Goal: Navigation & Orientation: Understand site structure

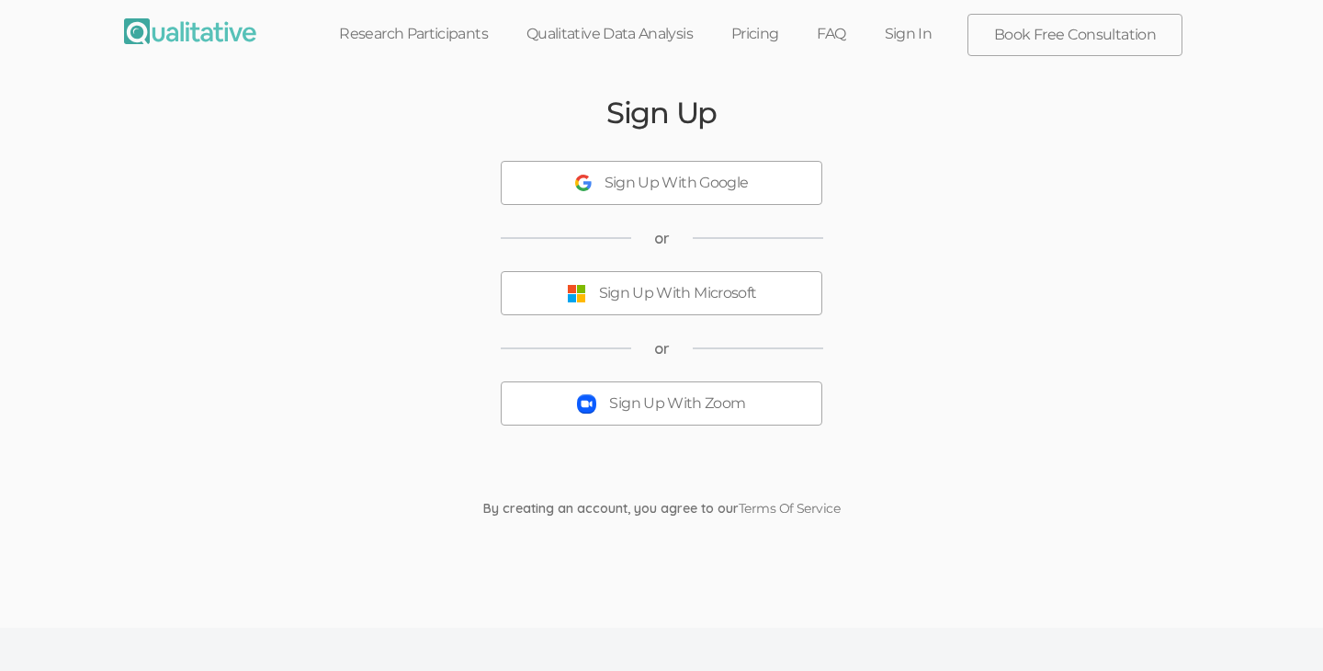
click at [926, 35] on link "Sign In" at bounding box center [909, 34] width 86 height 40
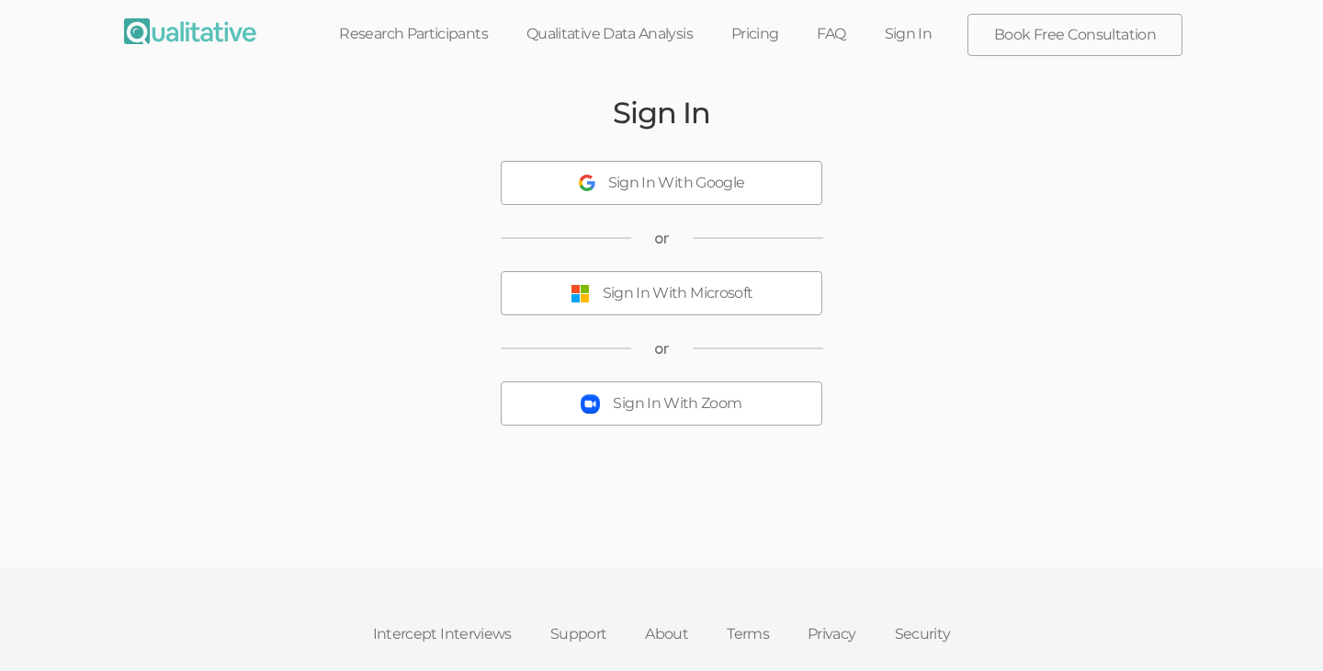
click at [659, 188] on div "Sign In With Google" at bounding box center [676, 183] width 137 height 21
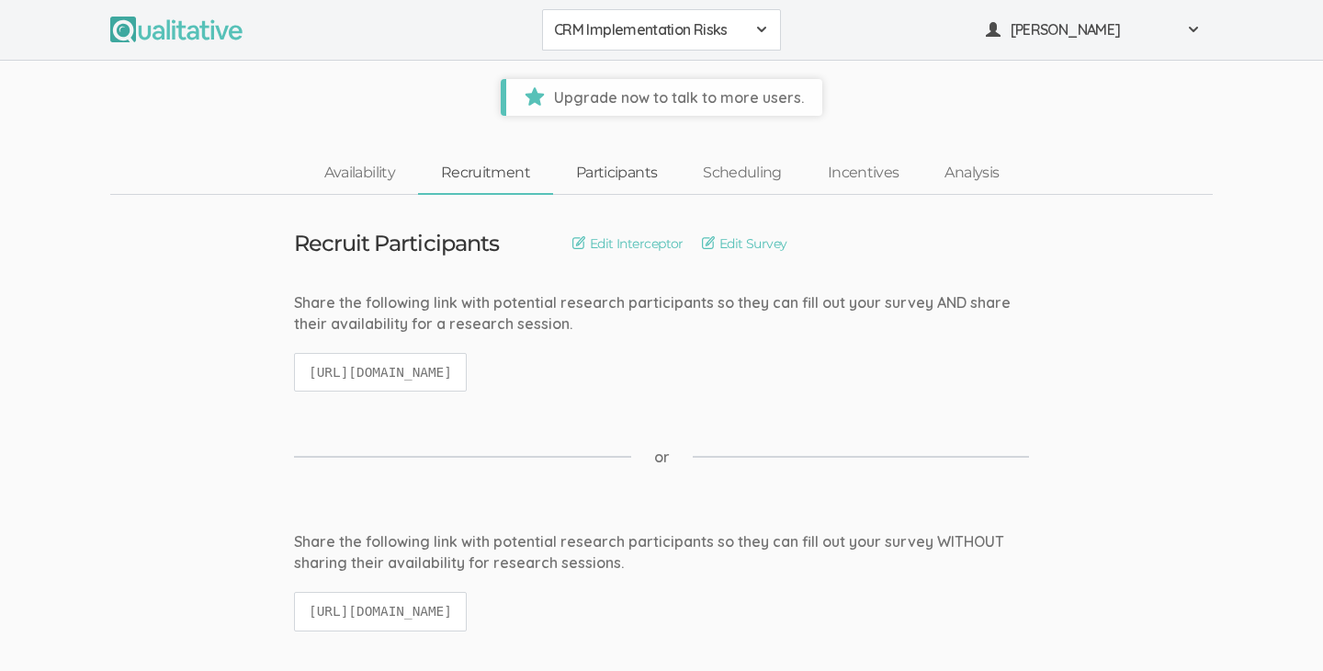
click at [635, 174] on link "Participants" at bounding box center [616, 173] width 127 height 40
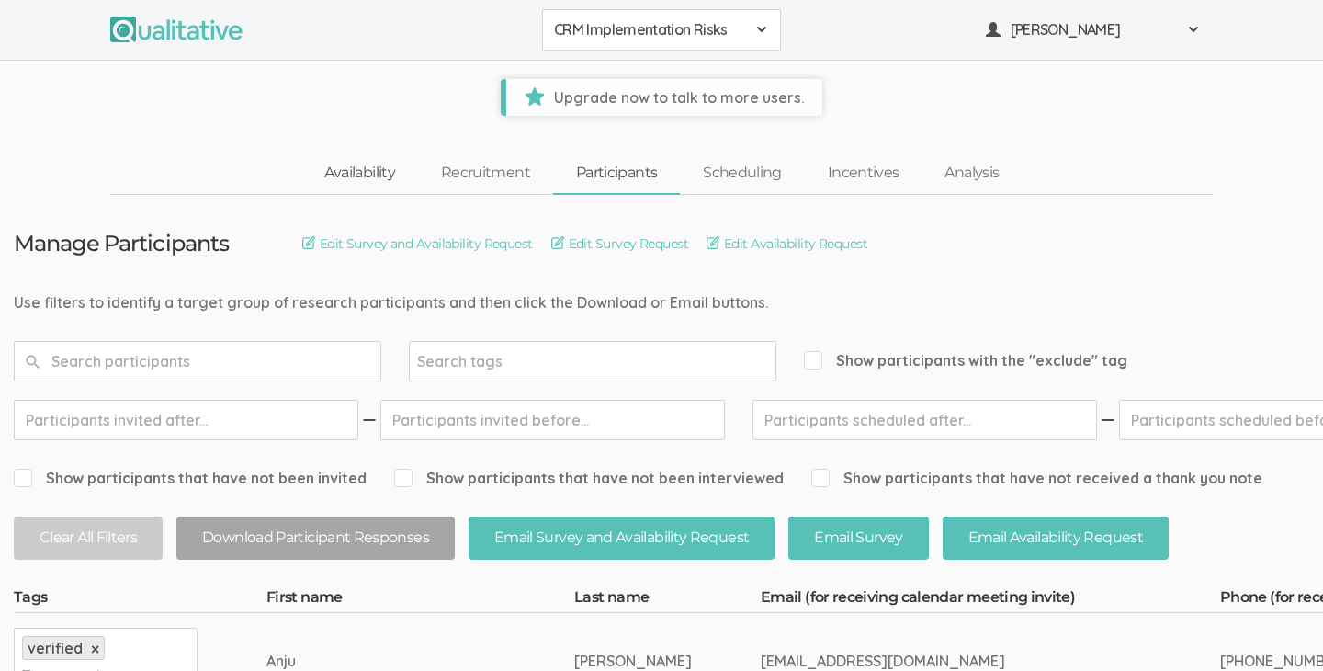
click at [332, 175] on link "Availability" at bounding box center [359, 173] width 117 height 40
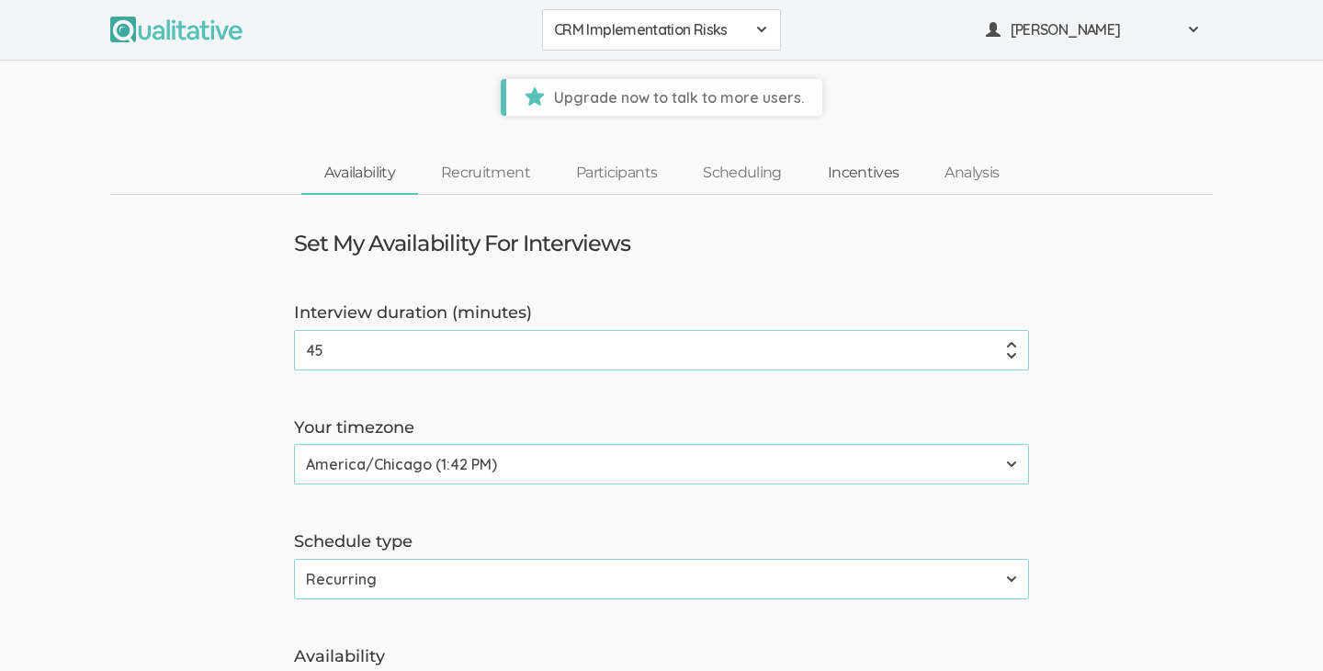
click at [855, 174] on link "Incentives" at bounding box center [864, 173] width 118 height 40
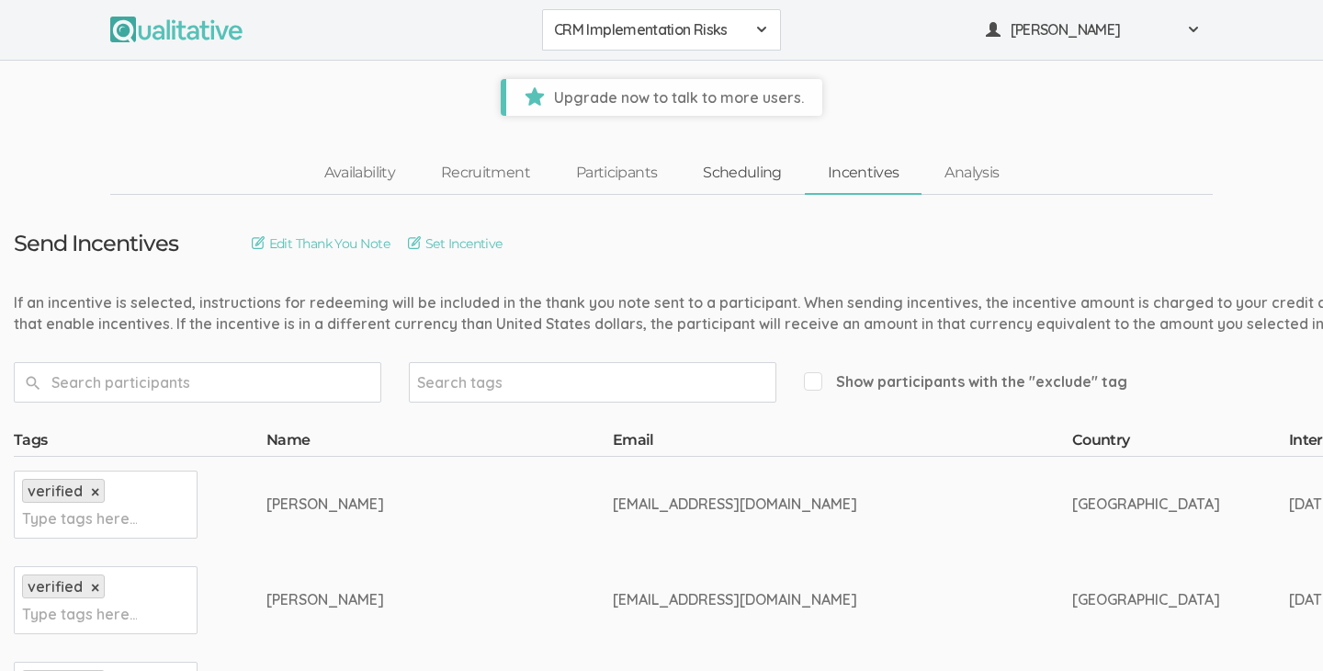
click at [753, 176] on link "Scheduling" at bounding box center [742, 173] width 125 height 40
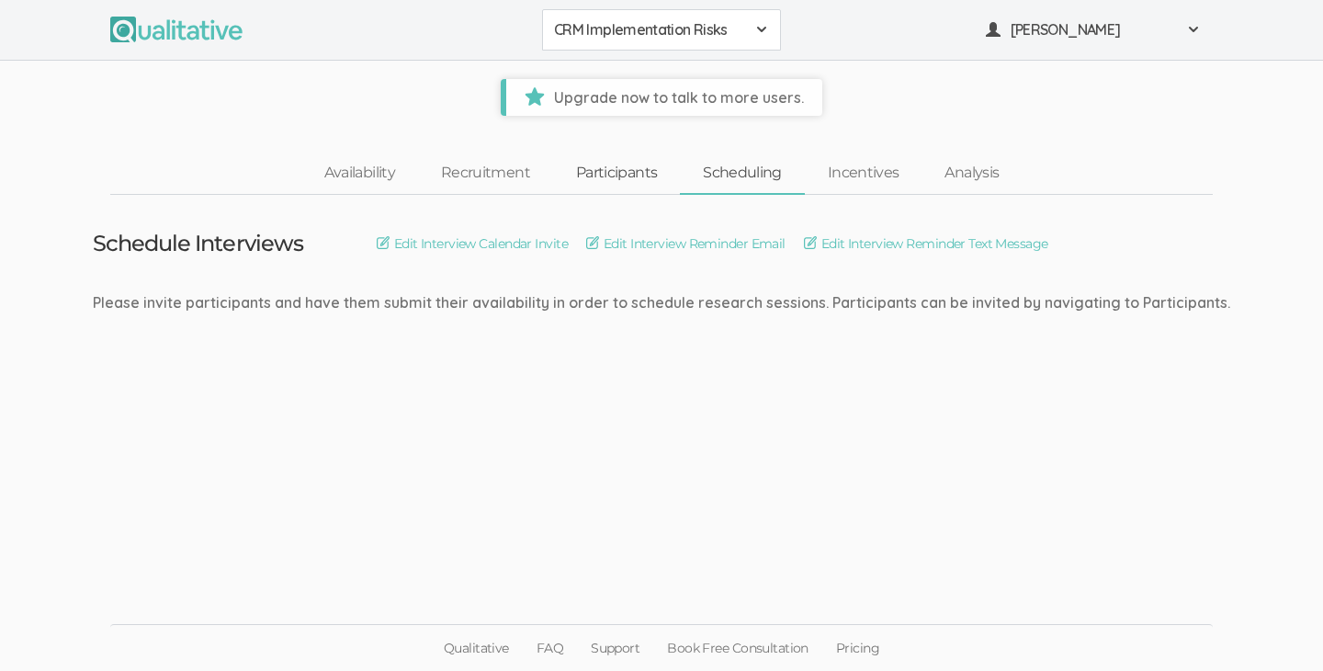
click at [643, 175] on link "Participants" at bounding box center [616, 173] width 127 height 40
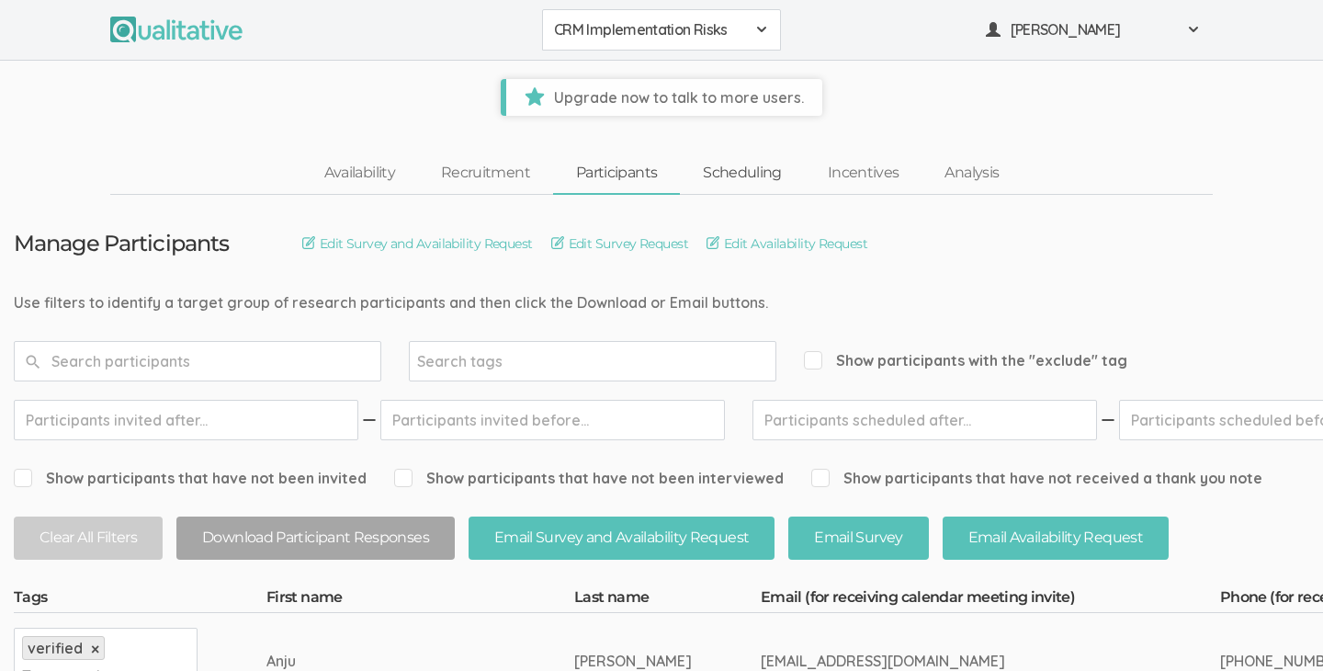
click at [744, 174] on link "Scheduling" at bounding box center [742, 173] width 125 height 40
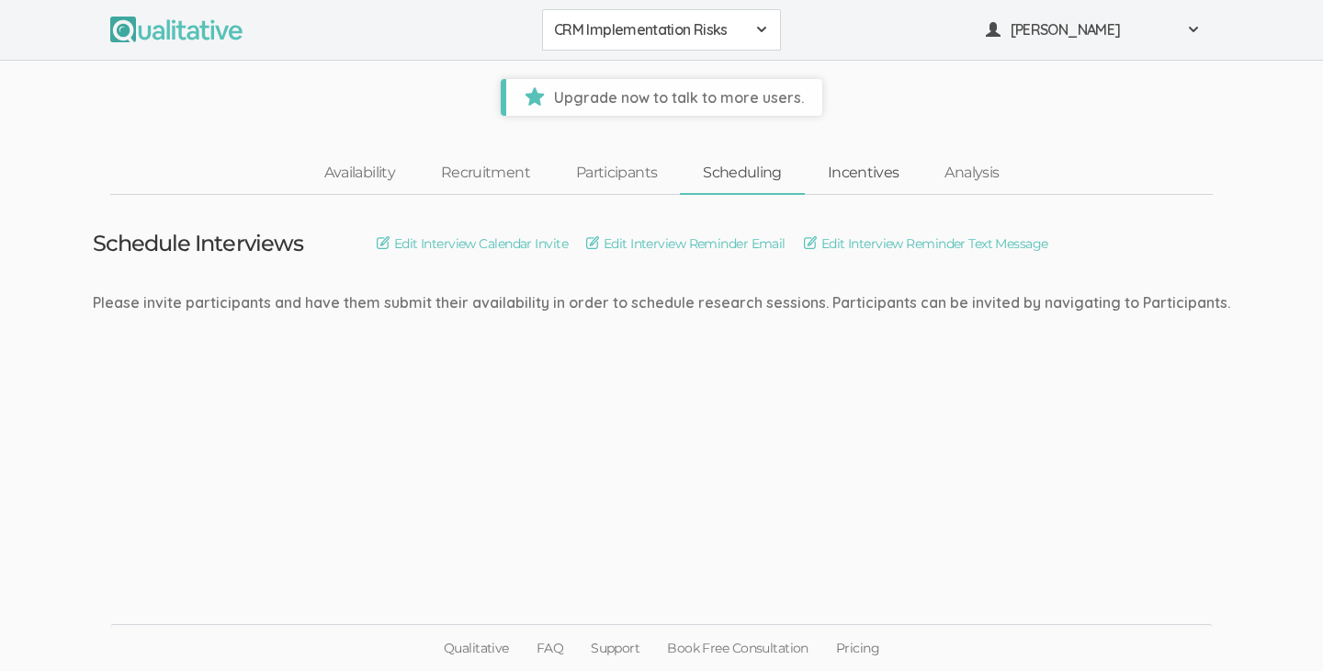
click at [837, 176] on link "Incentives" at bounding box center [864, 173] width 118 height 40
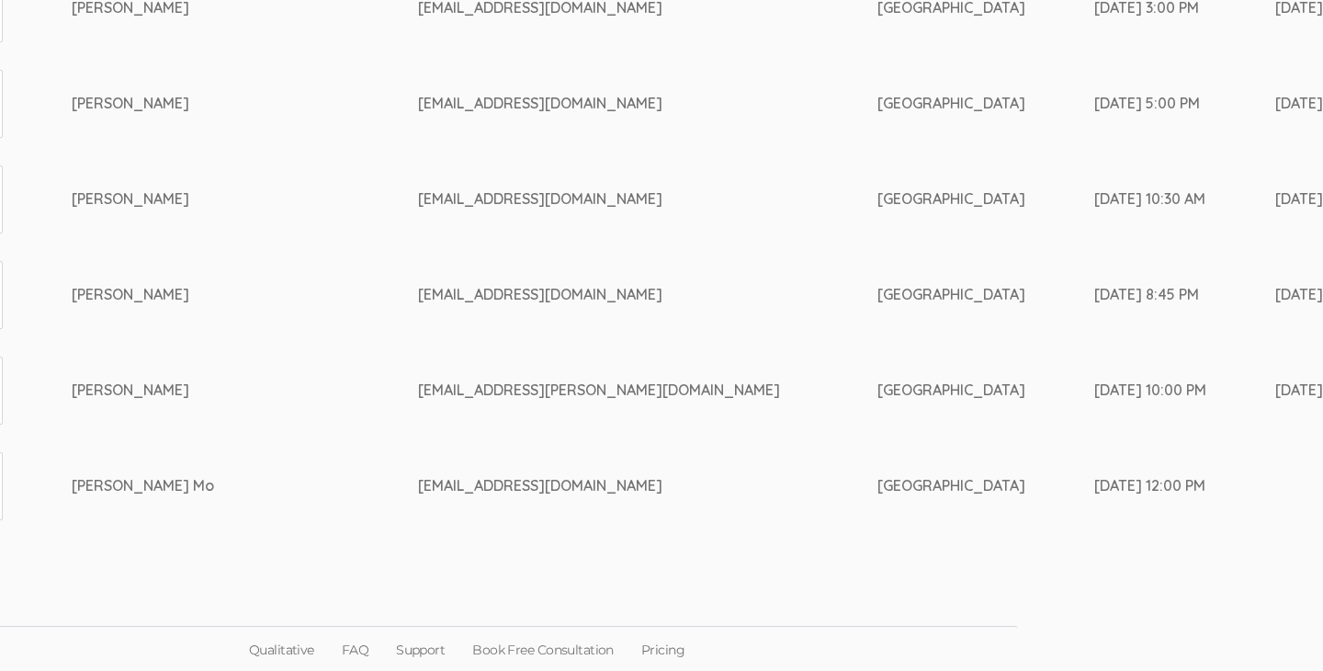
scroll to position [1356, 0]
